Goal: Find specific page/section: Find specific page/section

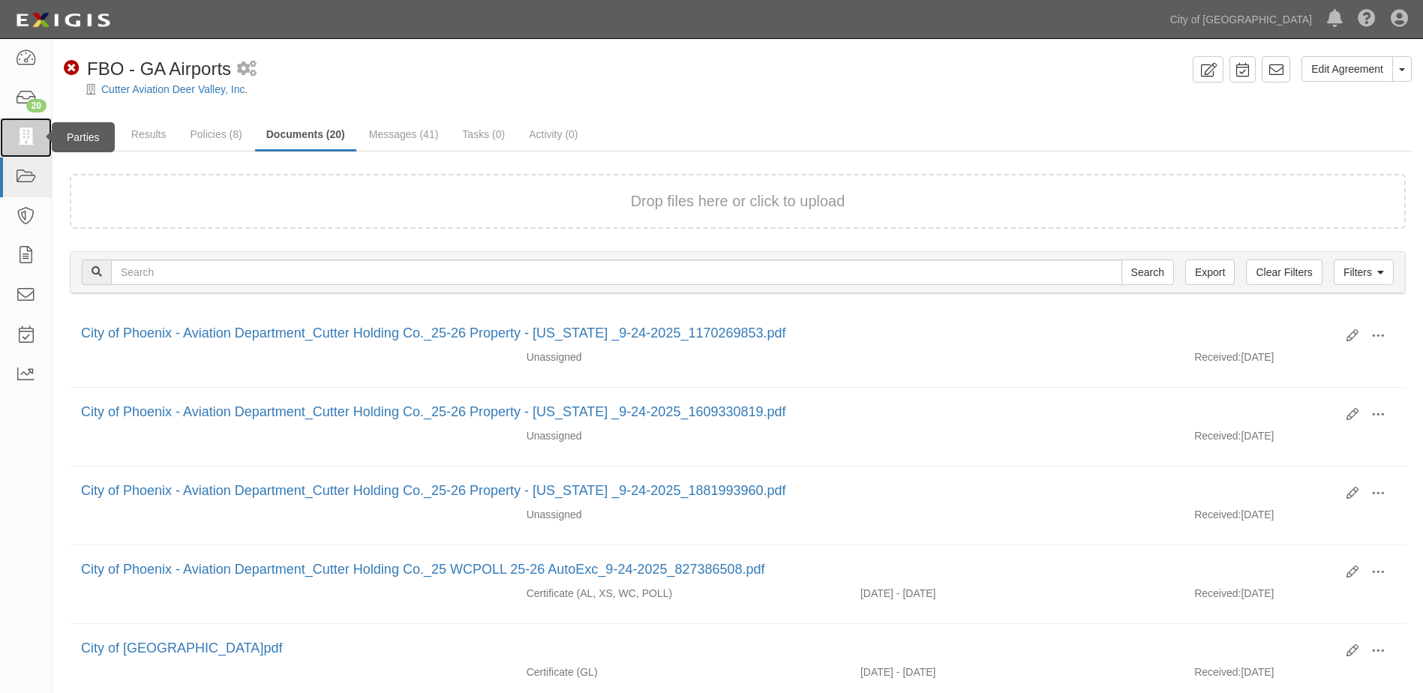
click at [35, 141] on icon at bounding box center [25, 137] width 21 height 17
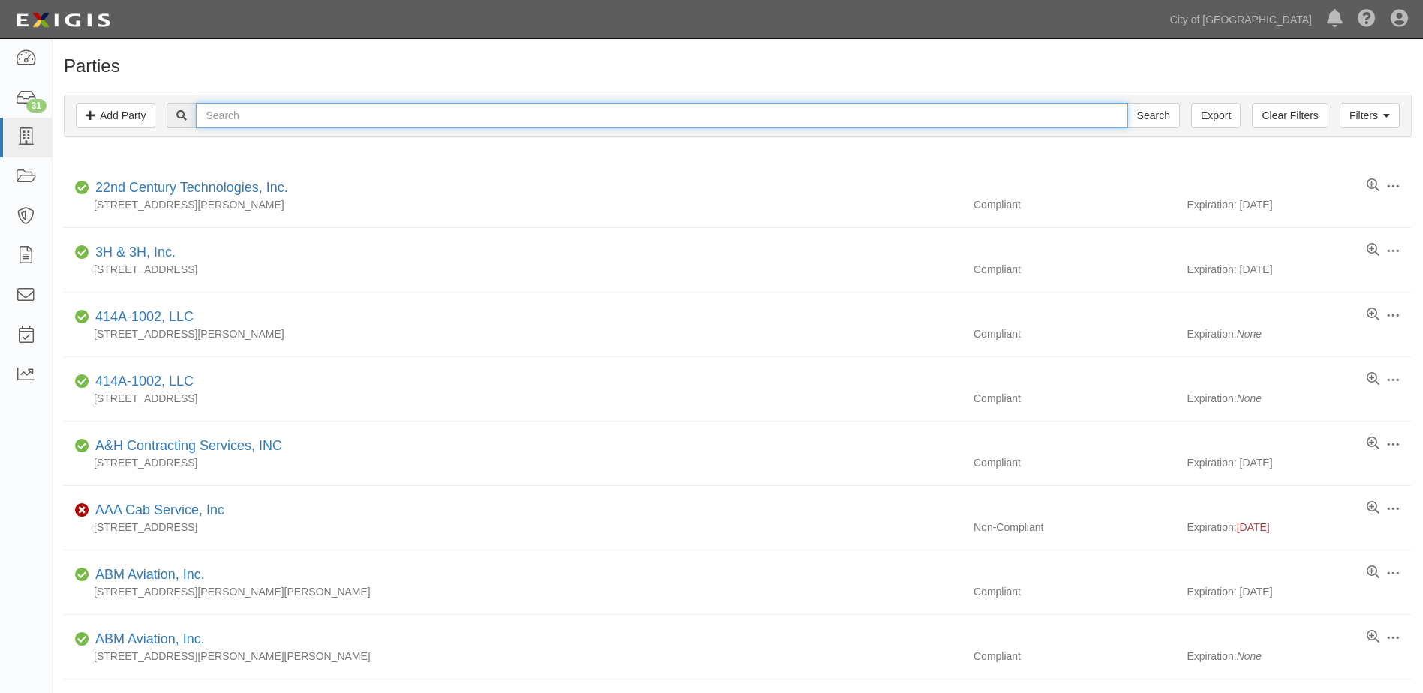
click at [553, 116] on input "text" at bounding box center [662, 116] width 932 height 26
type input "FRONTIER AIRLINES"
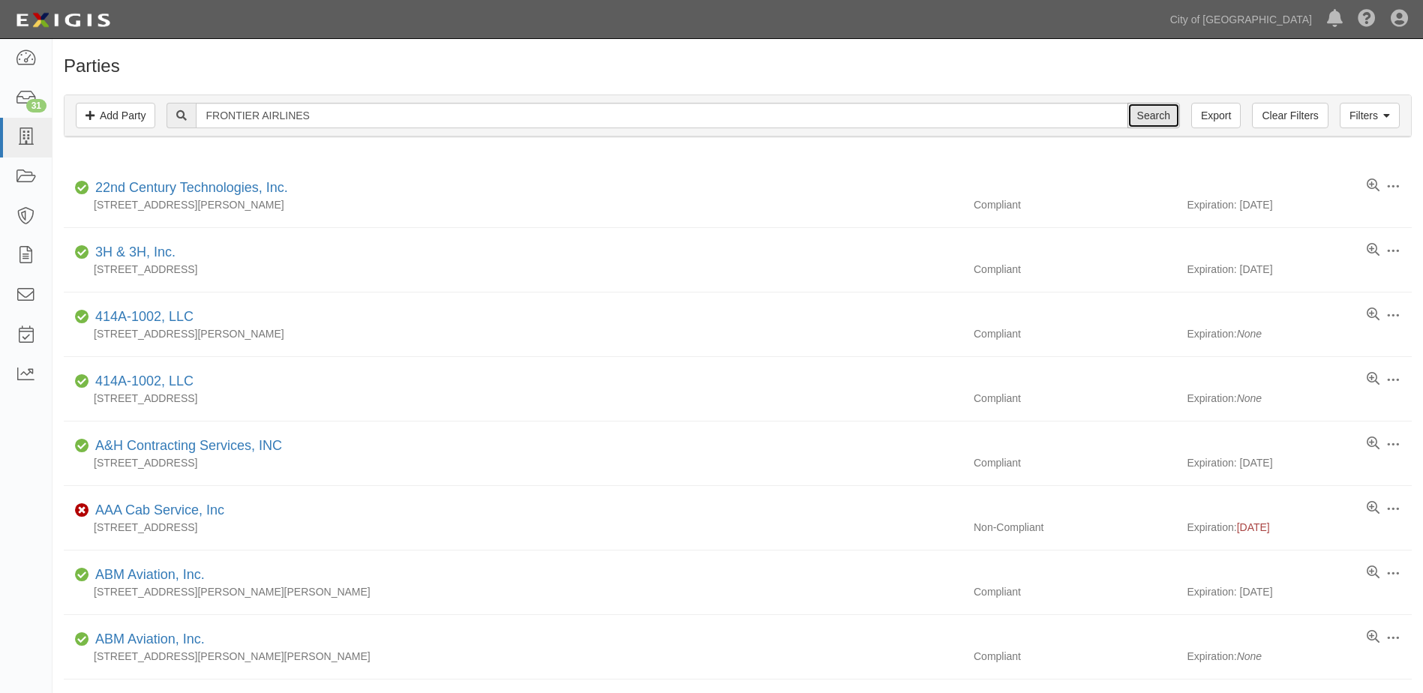
click at [1147, 107] on input "Search" at bounding box center [1153, 116] width 53 height 26
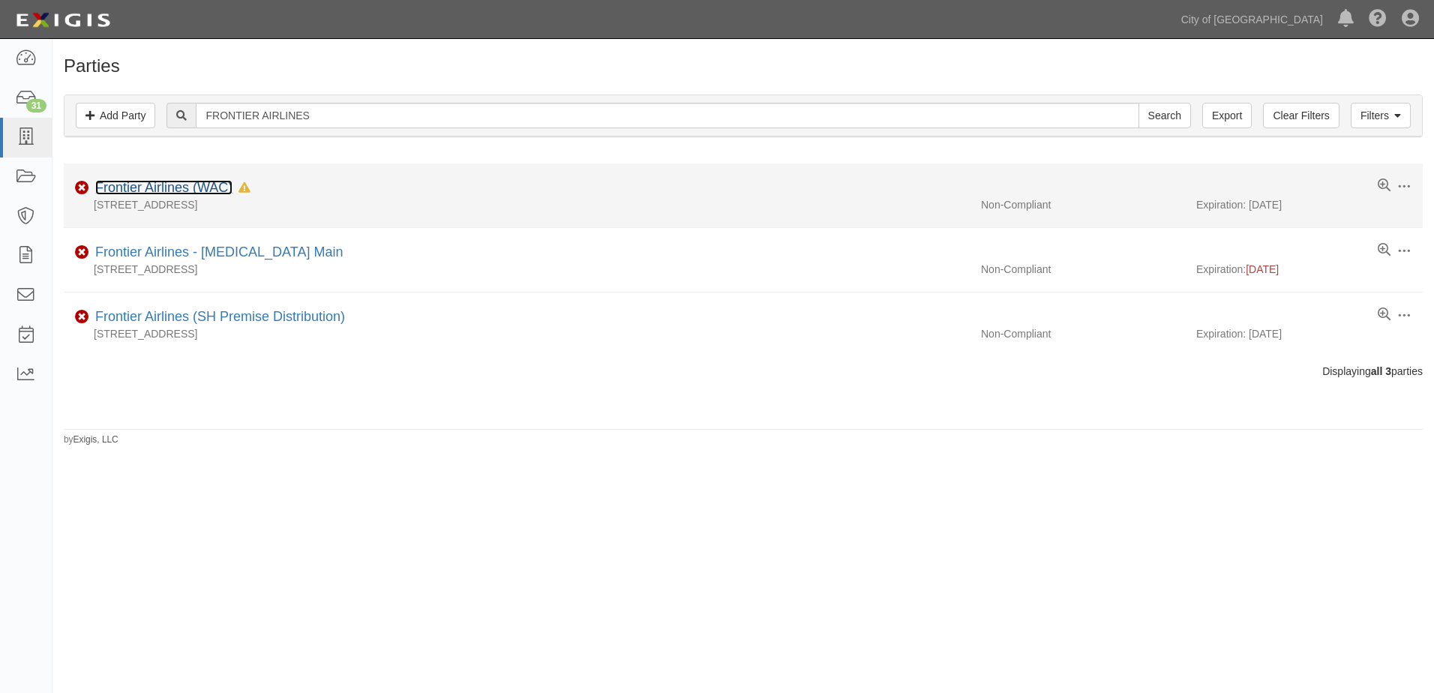
click at [176, 188] on link "Frontier Airlines (WAC)" at bounding box center [163, 187] width 137 height 15
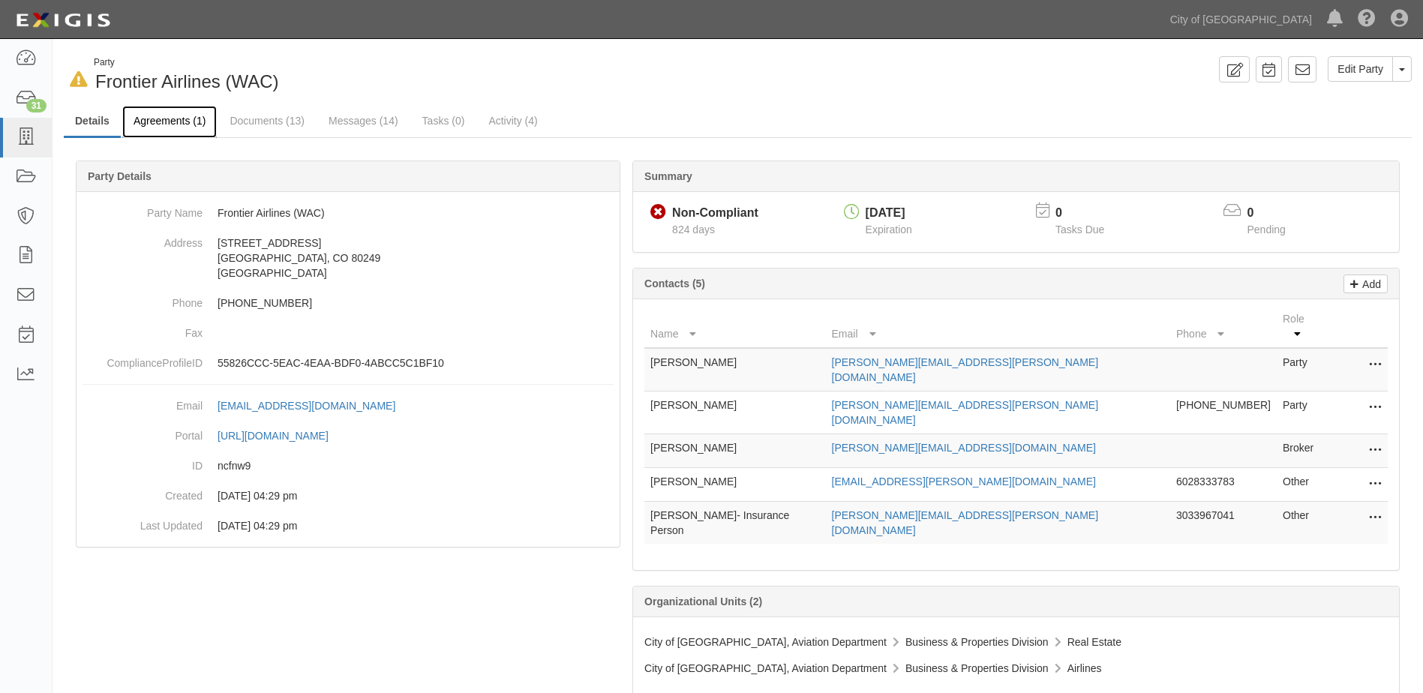
click at [194, 115] on link "Agreements (1)" at bounding box center [169, 122] width 95 height 32
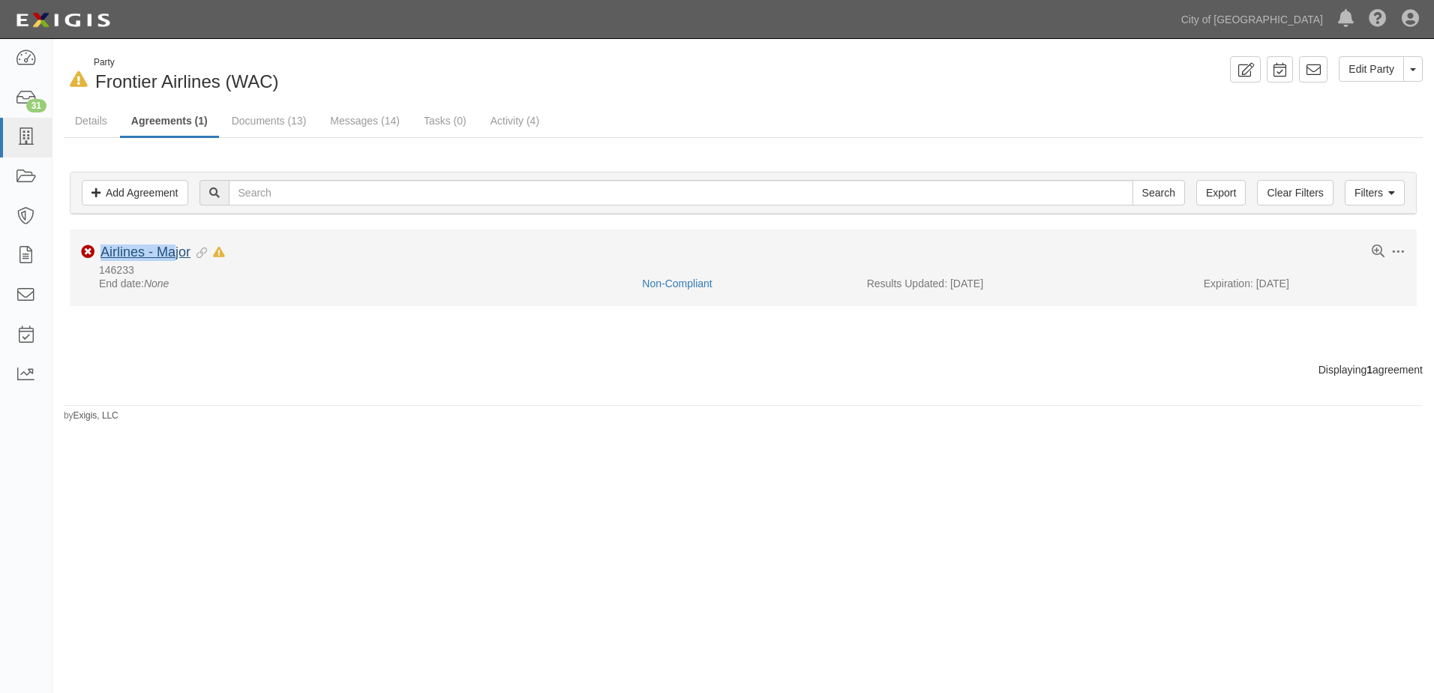
drag, startPoint x: 184, startPoint y: 243, endPoint x: 175, endPoint y: 254, distance: 13.8
click at [175, 254] on li "Toggle Agreement Dropdown Edit Log activity Add task Send message Archive Non-C…" at bounding box center [743, 268] width 1347 height 77
click at [175, 254] on link "Airlines - Major" at bounding box center [146, 252] width 90 height 15
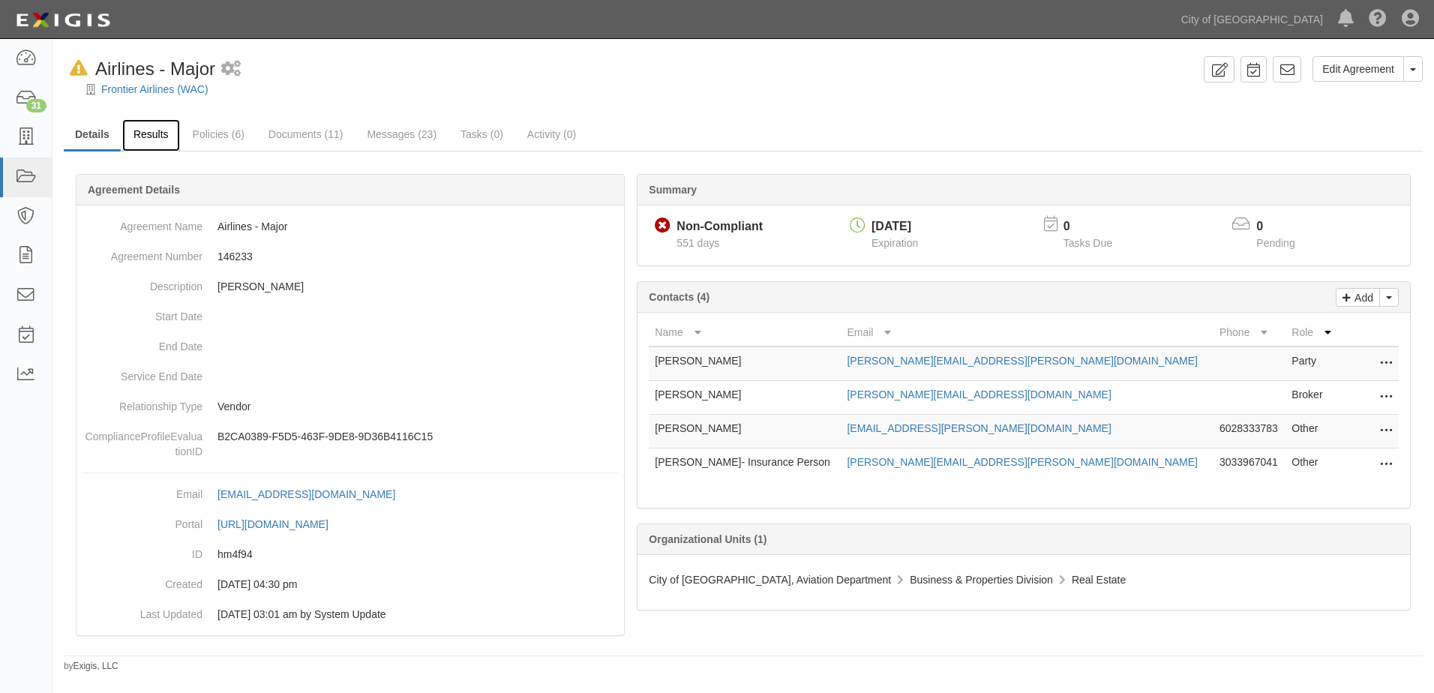
click at [150, 135] on link "Results" at bounding box center [151, 135] width 58 height 32
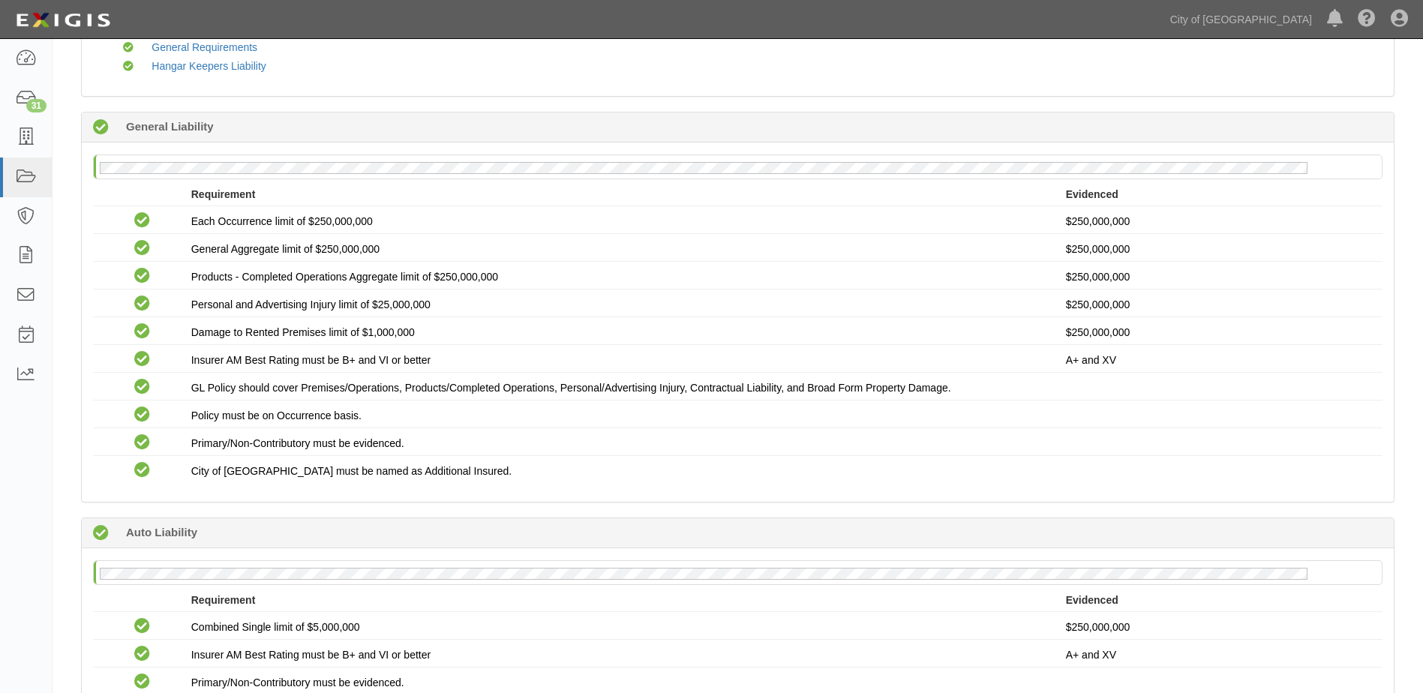
scroll to position [152, 0]
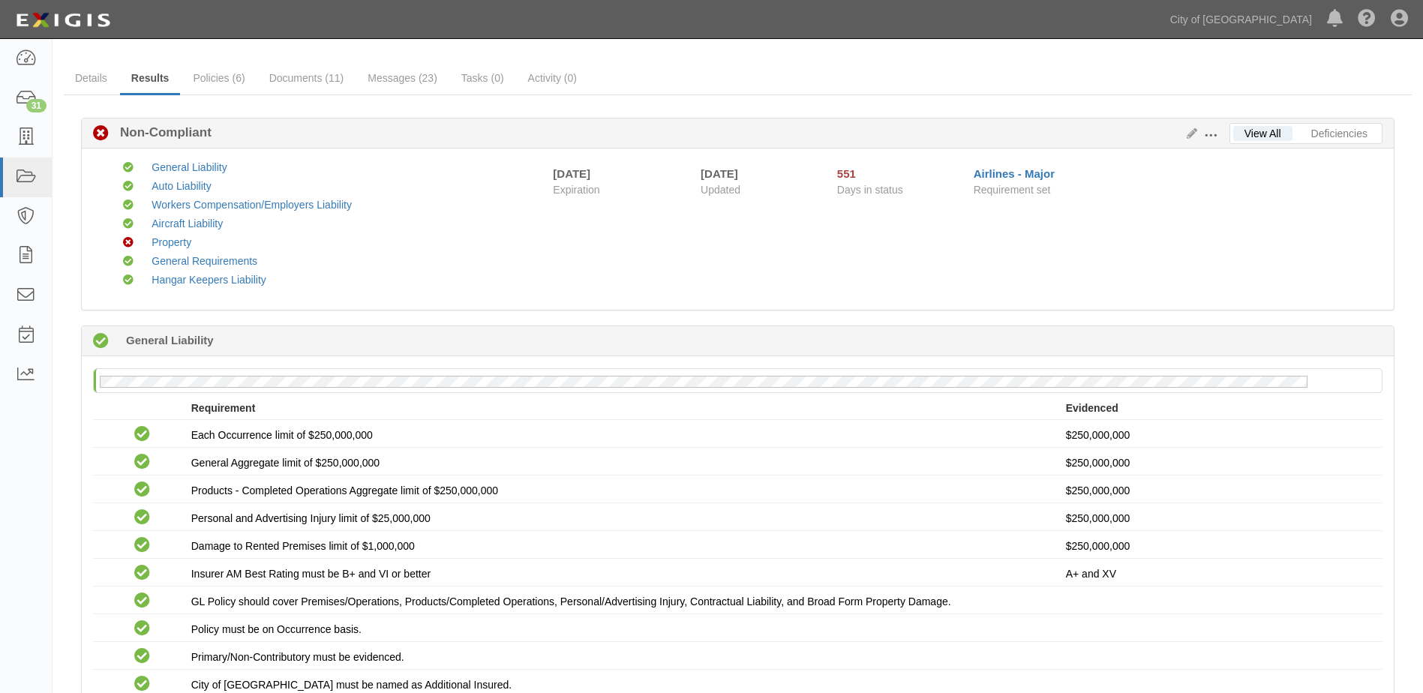
scroll to position [0, 0]
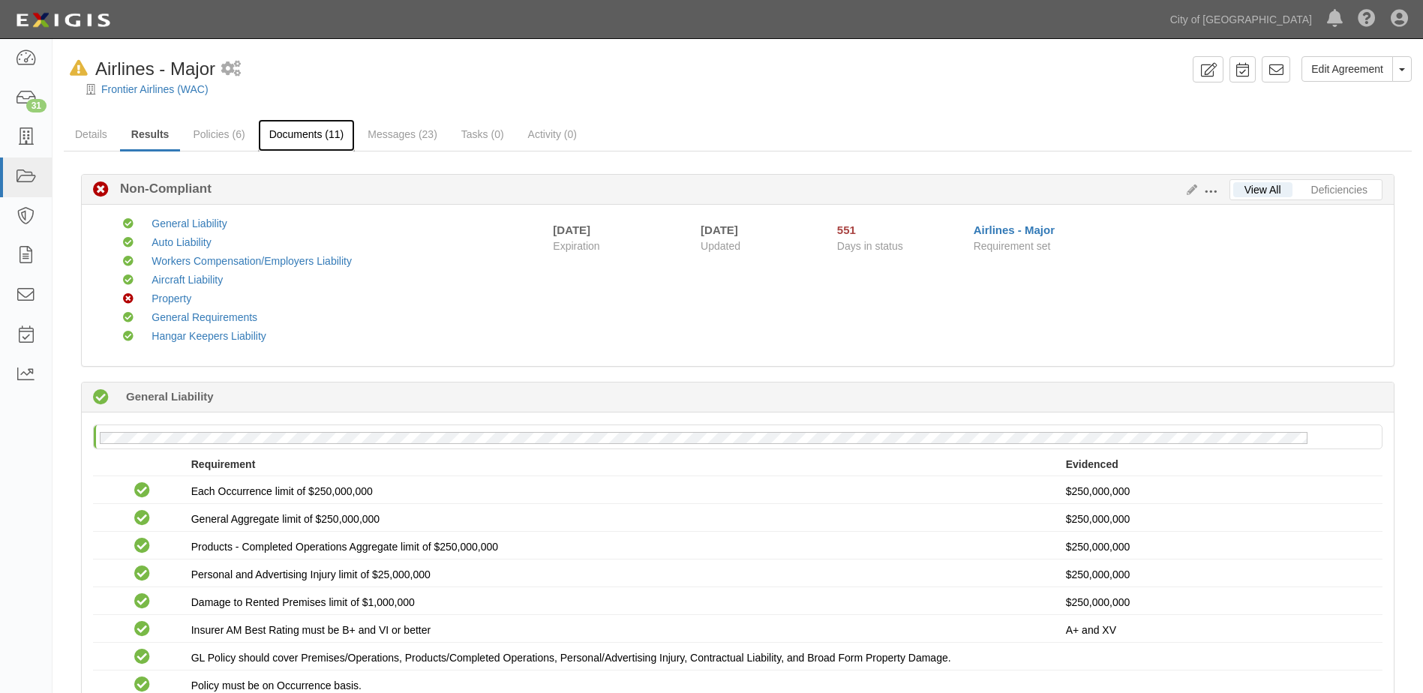
click at [300, 134] on link "Documents (11)" at bounding box center [307, 135] width 98 height 32
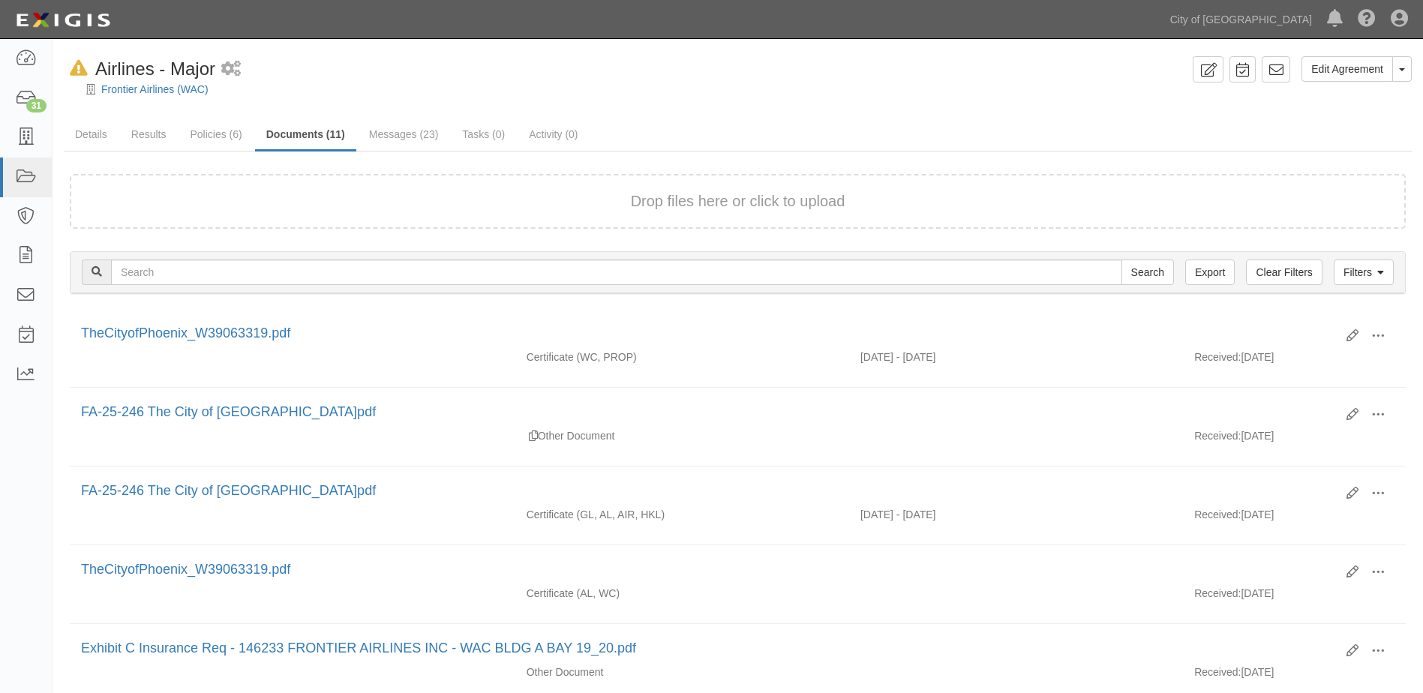
click at [656, 205] on button "Drop files here or click to upload" at bounding box center [738, 202] width 215 height 22
